Goal: Information Seeking & Learning: Learn about a topic

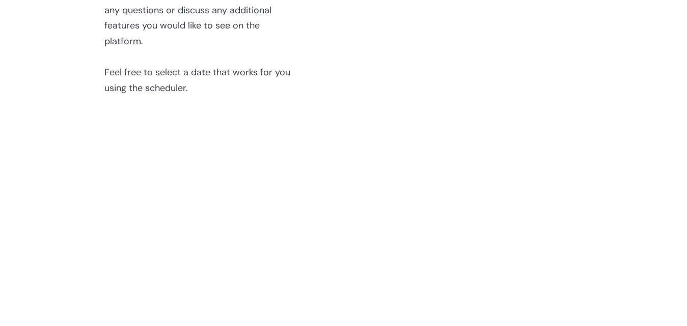
scroll to position [2922, 0]
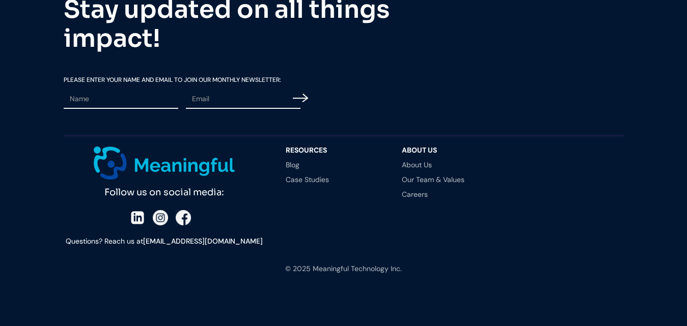
click at [130, 216] on div "Follow us on social media: Questions? Reach us at hello@meaningful.ca" at bounding box center [170, 197] width 212 height 101
click at [143, 219] on img at bounding box center [137, 217] width 15 height 15
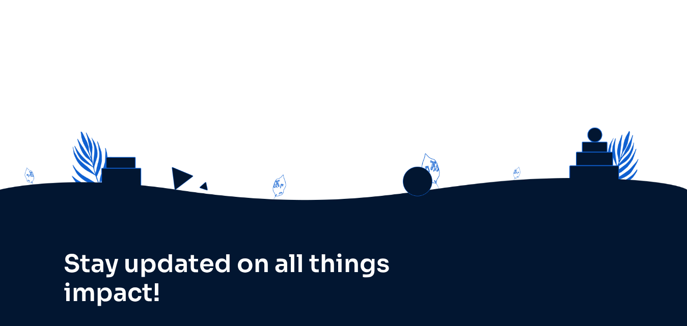
drag, startPoint x: 30, startPoint y: 177, endPoint x: 305, endPoint y: 255, distance: 286.7
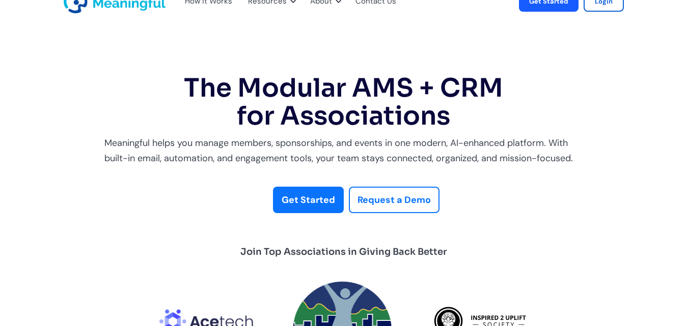
scroll to position [0, 0]
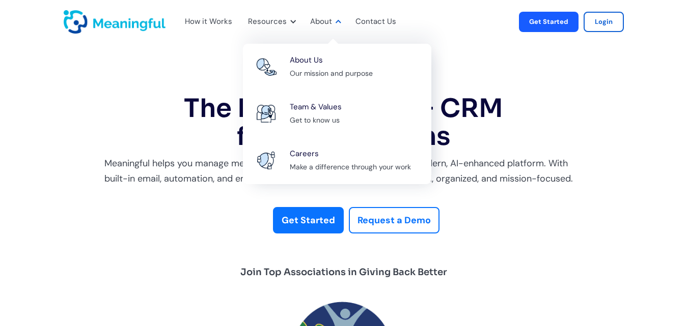
click at [321, 20] on div "About" at bounding box center [321, 21] width 22 height 13
click at [322, 15] on div "About" at bounding box center [321, 21] width 22 height 13
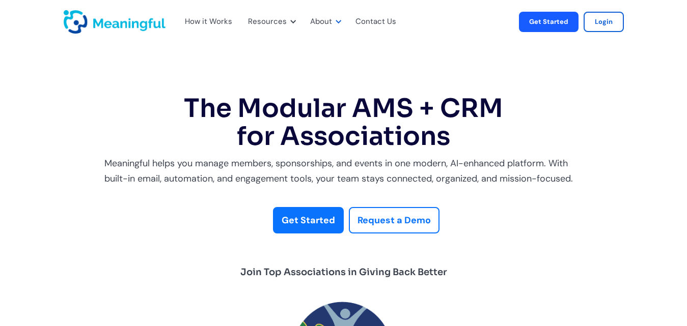
click at [314, 23] on div "About" at bounding box center [321, 21] width 22 height 13
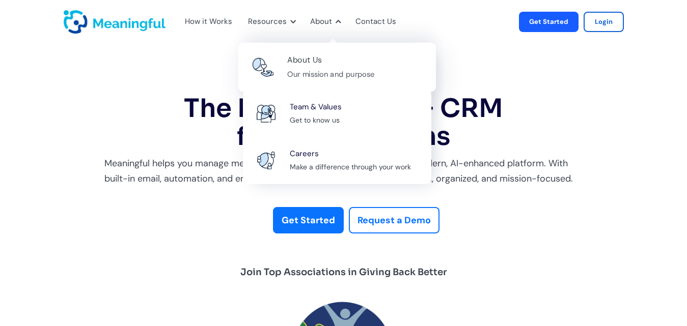
click at [301, 57] on div "About Us" at bounding box center [304, 60] width 35 height 14
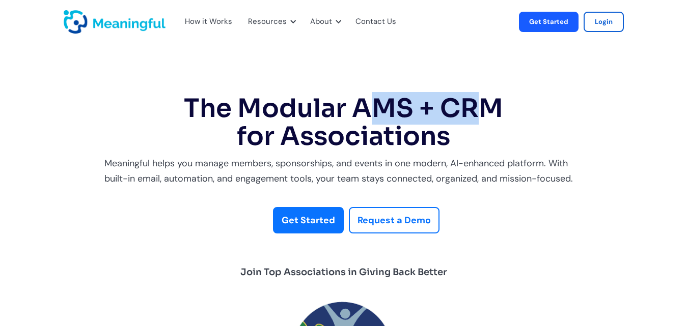
drag, startPoint x: 362, startPoint y: 106, endPoint x: 448, endPoint y: 106, distance: 85.5
click at [448, 106] on h1 "The Modular AMS + CRM for Associations" at bounding box center [343, 123] width 479 height 56
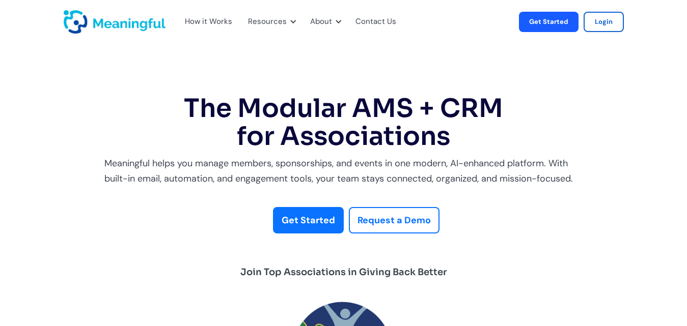
click at [351, 101] on h1 "The Modular AMS + CRM for Associations" at bounding box center [343, 123] width 479 height 56
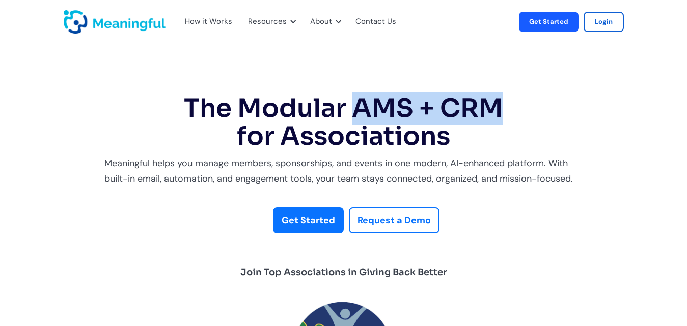
drag, startPoint x: 351, startPoint y: 101, endPoint x: 471, endPoint y: 99, distance: 119.7
click at [471, 99] on h1 "The Modular AMS + CRM for Associations" at bounding box center [343, 123] width 479 height 56
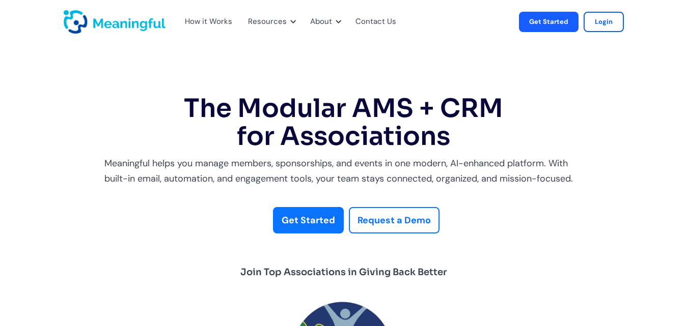
click at [511, 140] on h1 "The Modular AMS + CRM for Associations" at bounding box center [343, 123] width 479 height 56
click at [473, 147] on h1 "The Modular AMS + CRM for Associations" at bounding box center [343, 123] width 479 height 56
click at [454, 162] on div "Meaningful helps you manage members, sponsorships, and events in one modern, AI…" at bounding box center [343, 171] width 479 height 31
drag, startPoint x: 454, startPoint y: 162, endPoint x: 524, endPoint y: 167, distance: 70.4
click at [524, 167] on div "Meaningful helps you manage members, sponsorships, and events in one modern, AI…" at bounding box center [343, 171] width 479 height 31
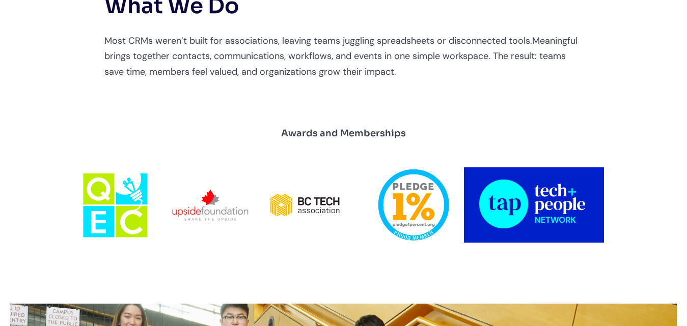
scroll to position [407, 0]
